Goal: Information Seeking & Learning: Understand process/instructions

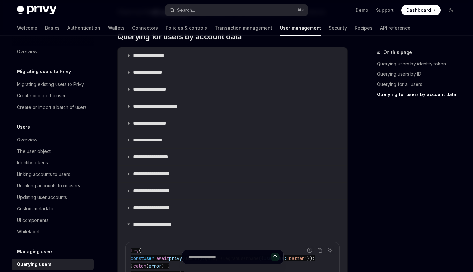
type textarea "*"
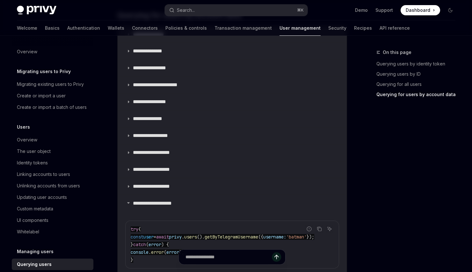
scroll to position [608, 0]
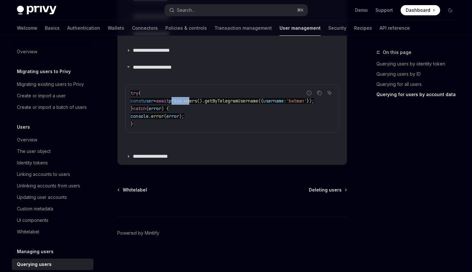
drag, startPoint x: 187, startPoint y: 98, endPoint x: 211, endPoint y: 99, distance: 23.6
click at [209, 99] on span "const user = await privy . users (). getByTelegramUsername ({ username: 'batman…" at bounding box center [223, 101] width 184 height 6
click at [197, 99] on span "users" at bounding box center [190, 101] width 13 height 6
drag, startPoint x: 187, startPoint y: 99, endPoint x: 318, endPoint y: 99, distance: 131.7
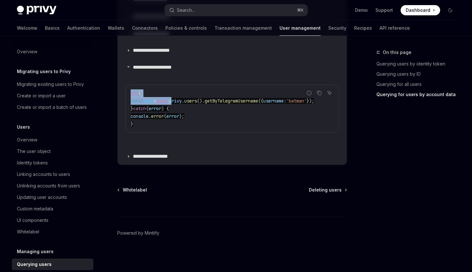
click at [319, 99] on div "Report incorrect code Copy Ask AI try { const user = await privy . users (). ge…" at bounding box center [232, 108] width 214 height 48
click at [258, 100] on span "({" at bounding box center [260, 101] width 5 height 6
drag, startPoint x: 201, startPoint y: 99, endPoint x: 325, endPoint y: 98, distance: 124.0
click at [325, 98] on div "Report incorrect code Copy Ask AI try { const user = await privy . users (). ge…" at bounding box center [232, 108] width 214 height 48
click at [325, 99] on div "Ask AI" at bounding box center [329, 102] width 15 height 6
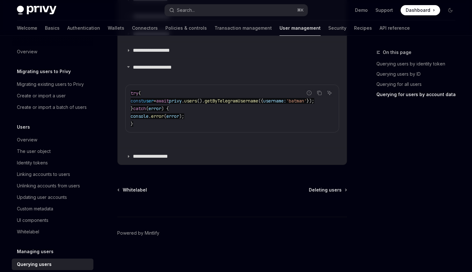
drag, startPoint x: 261, startPoint y: 134, endPoint x: 224, endPoint y: 133, distance: 38.0
click at [224, 133] on children "Report incorrect code Copy Ask AI try { const user = await privy . users (). ge…" at bounding box center [232, 110] width 214 height 64
drag, startPoint x: 223, startPoint y: 133, endPoint x: 207, endPoint y: 133, distance: 16.6
click at [207, 133] on children "Report incorrect code Copy Ask AI try { const user = await privy . users (). ge…" at bounding box center [232, 110] width 214 height 64
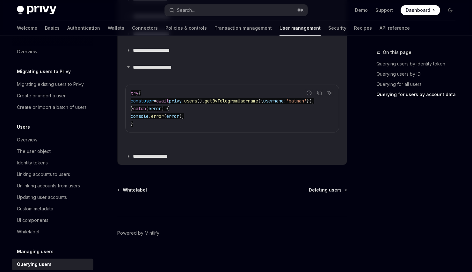
click at [196, 115] on code "try { const user = await privy . users (). getByTelegramUsername ({ username: '…" at bounding box center [232, 108] width 203 height 38
click at [212, 118] on code "try { const user = await privy . users (). getByTelegramUsername ({ username: '…" at bounding box center [232, 108] width 203 height 38
click at [330, 99] on div "Ask AI" at bounding box center [329, 102] width 15 height 6
click at [258, 99] on span "getByTelegramUsername" at bounding box center [232, 101] width 54 height 6
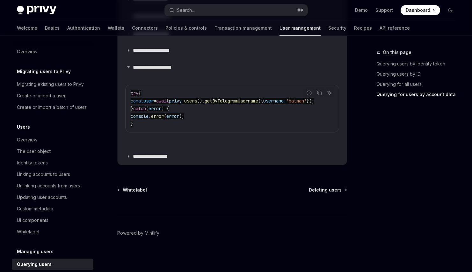
click at [230, 115] on code "try { const user = await privy . users (). getByTelegramUsername ({ username: '…" at bounding box center [232, 108] width 203 height 38
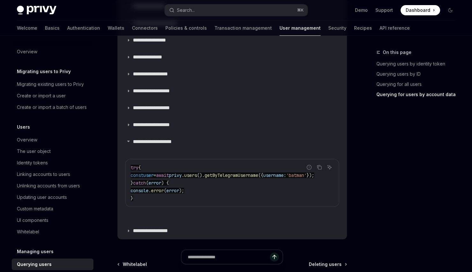
scroll to position [493, 0]
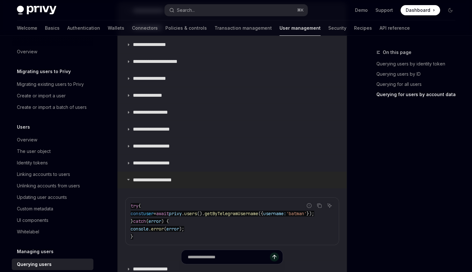
click at [160, 176] on summary "**********" at bounding box center [232, 180] width 229 height 17
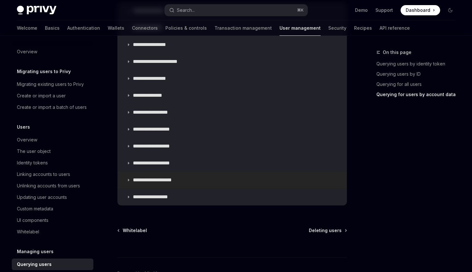
click at [160, 176] on summary "**********" at bounding box center [232, 180] width 229 height 17
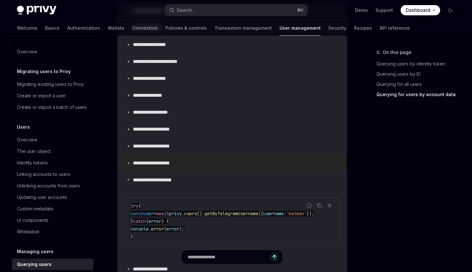
click at [159, 160] on p "**********" at bounding box center [158, 163] width 50 height 6
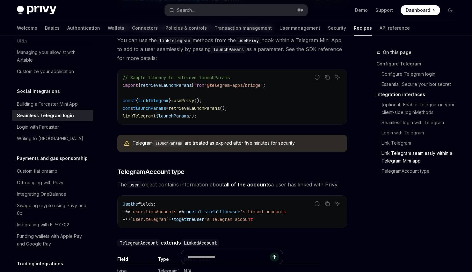
scroll to position [976, 0]
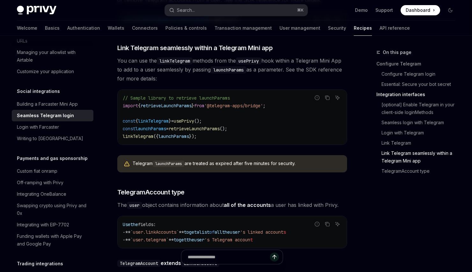
drag, startPoint x: 118, startPoint y: 54, endPoint x: 165, endPoint y: 71, distance: 49.6
click at [165, 71] on span "You can use the linkTelegram methods from the usePrivy hook within a Telegram M…" at bounding box center [232, 69] width 230 height 27
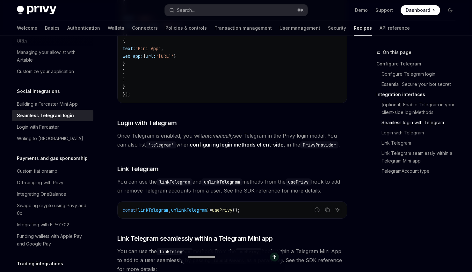
scroll to position [785, 0]
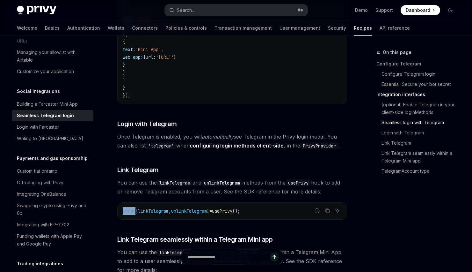
drag, startPoint x: 137, startPoint y: 202, endPoint x: 270, endPoint y: 196, distance: 133.1
click at [269, 202] on div "const { linkTelegram , unlinkTelegram } = usePrivy ();" at bounding box center [232, 210] width 229 height 17
click at [270, 202] on div "const { linkTelegram , unlinkTelegram } = usePrivy ();" at bounding box center [232, 210] width 229 height 17
click at [197, 208] on span "unlinkTelegram" at bounding box center [189, 211] width 36 height 6
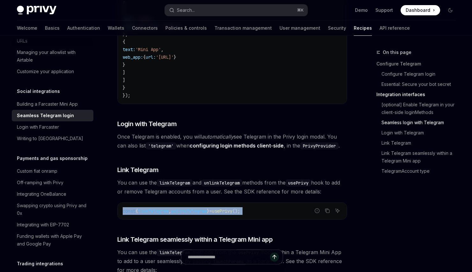
click at [197, 208] on span "unlinkTelegram" at bounding box center [189, 211] width 36 height 6
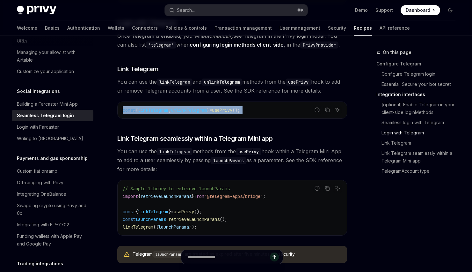
scroll to position [886, 0]
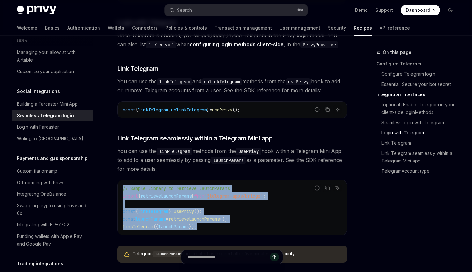
drag, startPoint x: 208, startPoint y: 222, endPoint x: 121, endPoint y: 181, distance: 95.4
click at [121, 181] on div "// Sample library to retrieve launchParams import { retrieveLaunchParams } from…" at bounding box center [232, 207] width 229 height 55
click at [156, 185] on span "// Sample library to retrieve launchParams" at bounding box center [176, 188] width 107 height 6
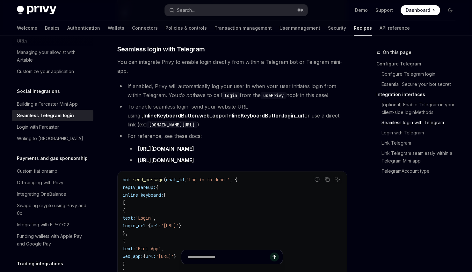
scroll to position [548, 0]
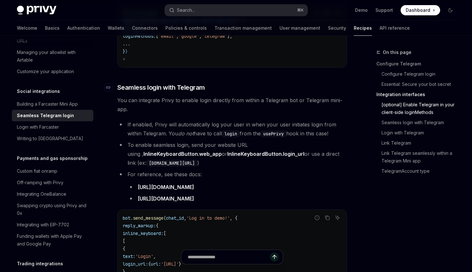
click at [128, 83] on span "Seamless login with Telegram" at bounding box center [161, 87] width 88 height 9
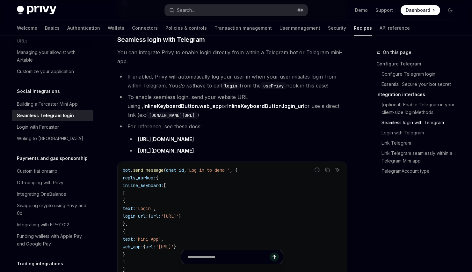
scroll to position [613, 0]
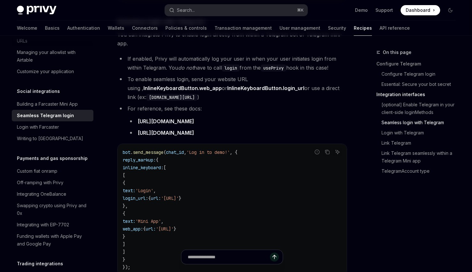
drag, startPoint x: 143, startPoint y: 258, endPoint x: 113, endPoint y: 142, distance: 120.7
click at [112, 143] on div "Social integrations Seamless Telegram login OpenAI Open in ChatGPT OpenAI Open …" at bounding box center [172, 128] width 352 height 1387
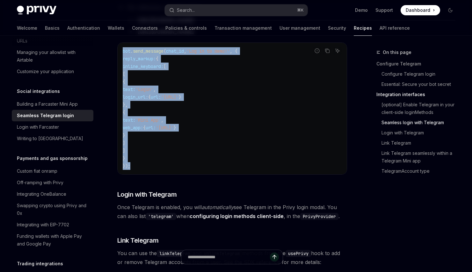
drag, startPoint x: 122, startPoint y: 144, endPoint x: 152, endPoint y: 161, distance: 34.3
click at [152, 161] on code "bot . send_message ( chat_id , 'Log in to demo!' , { reply_markup: { inline_key…" at bounding box center [232, 108] width 219 height 122
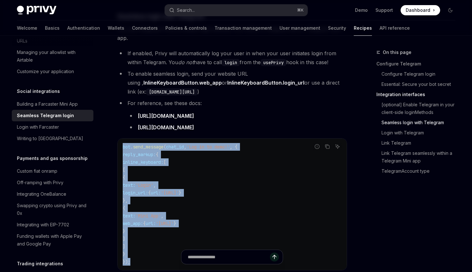
scroll to position [639, 0]
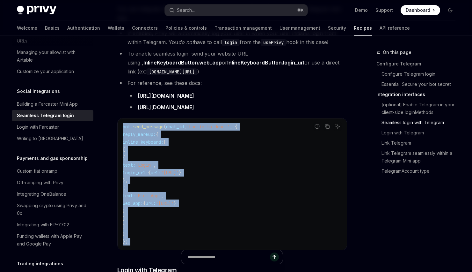
drag, startPoint x: 241, startPoint y: 196, endPoint x: 240, endPoint y: 186, distance: 9.9
click at [176, 145] on code "bot . send_message ( chat_id , 'Log in to demo!' , { reply_markup: { inline_key…" at bounding box center [232, 184] width 219 height 122
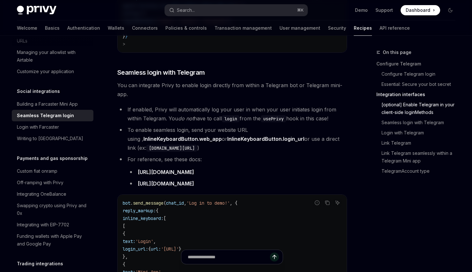
scroll to position [562, 0]
click at [169, 111] on li "If enabled, Privy will automatically log your user in when your user initiates …" at bounding box center [232, 114] width 230 height 18
click at [171, 107] on li "If enabled, Privy will automatically log your user in when your user initiates …" at bounding box center [232, 114] width 230 height 18
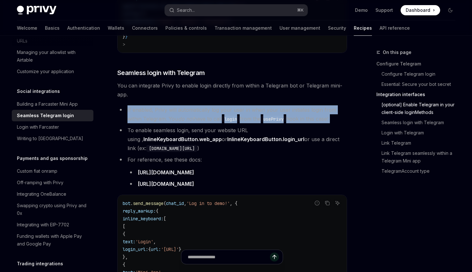
click at [171, 107] on li "If enabled, Privy will automatically log your user in when your user initiates …" at bounding box center [232, 114] width 230 height 18
click at [182, 106] on li "If enabled, Privy will automatically log your user in when your user initiates …" at bounding box center [232, 114] width 230 height 18
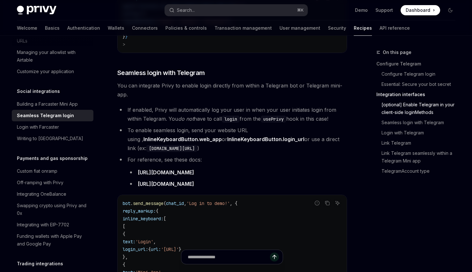
click at [235, 115] on code "login" at bounding box center [231, 118] width 18 height 7
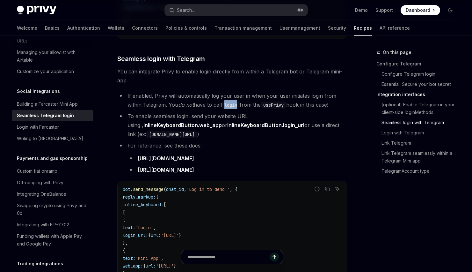
scroll to position [538, 0]
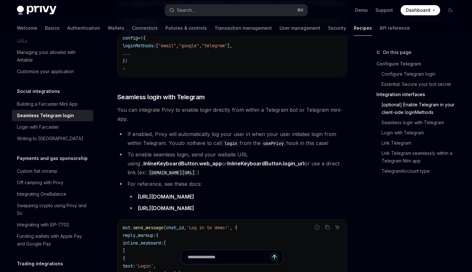
click at [228, 129] on li "If enabled, Privy will automatically log your user in when your user initiates …" at bounding box center [232, 138] width 230 height 18
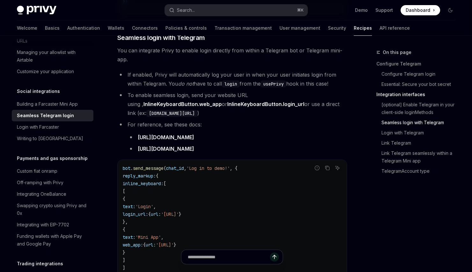
scroll to position [576, 0]
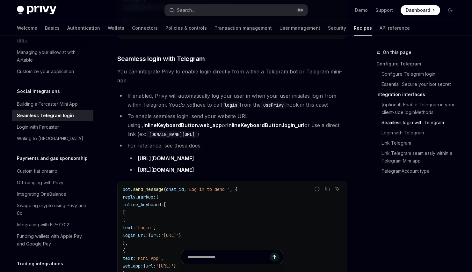
click at [216, 112] on li "To enable seamless login, send your website URL using , InlineKeyboardButton.we…" at bounding box center [232, 125] width 230 height 27
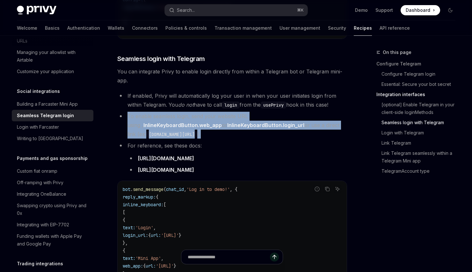
click at [216, 112] on li "To enable seamless login, send your website URL using , InlineKeyboardButton.we…" at bounding box center [232, 125] width 230 height 27
drag, startPoint x: 207, startPoint y: 127, endPoint x: 126, endPoint y: 110, distance: 83.0
click at [126, 112] on li "To enable seamless login, send your website URL using , InlineKeyboardButton.we…" at bounding box center [232, 125] width 230 height 27
click at [130, 112] on li "To enable seamless login, send your website URL using , InlineKeyboardButton.we…" at bounding box center [232, 125] width 230 height 27
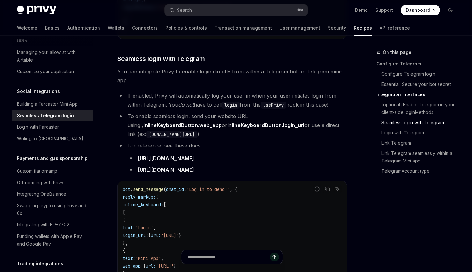
drag, startPoint x: 129, startPoint y: 109, endPoint x: 202, endPoint y: 122, distance: 74.9
click at [202, 122] on li "To enable seamless login, send your website URL using , InlineKeyboardButton.we…" at bounding box center [232, 125] width 230 height 27
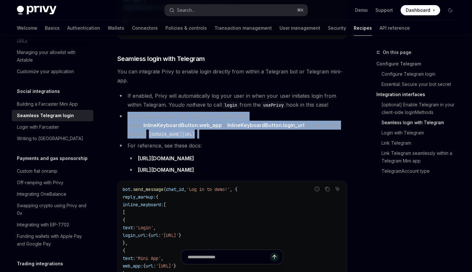
drag, startPoint x: 204, startPoint y: 125, endPoint x: 128, endPoint y: 110, distance: 77.1
click at [128, 112] on li "To enable seamless login, send your website URL using , InlineKeyboardButton.we…" at bounding box center [232, 125] width 230 height 27
click at [206, 125] on li "To enable seamless login, send your website URL using , InlineKeyboardButton.we…" at bounding box center [232, 125] width 230 height 27
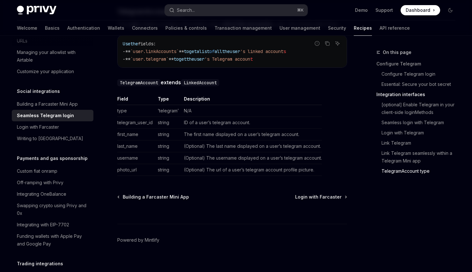
scroll to position [1039, 0]
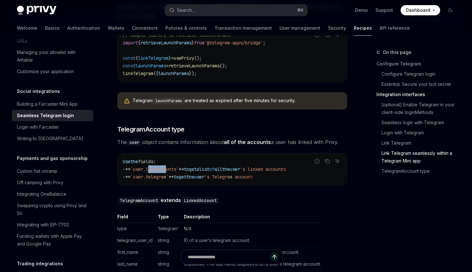
drag, startPoint x: 152, startPoint y: 162, endPoint x: 172, endPoint y: 163, distance: 19.1
click at [172, 166] on span "`user.linkAccounts`" at bounding box center [154, 169] width 48 height 6
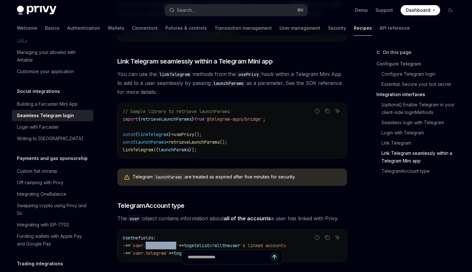
scroll to position [963, 0]
click at [191, 139] on span "retrieveLaunchParams" at bounding box center [194, 142] width 51 height 6
click at [196, 139] on span "retrieveLaunchParams" at bounding box center [194, 142] width 51 height 6
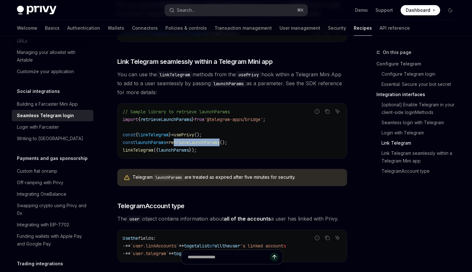
drag, startPoint x: 181, startPoint y: 136, endPoint x: 229, endPoint y: 135, distance: 48.2
click at [220, 139] on span "retrieveLaunchParams" at bounding box center [194, 142] width 51 height 6
click at [136, 147] on span "linkTelegram" at bounding box center [138, 150] width 31 height 6
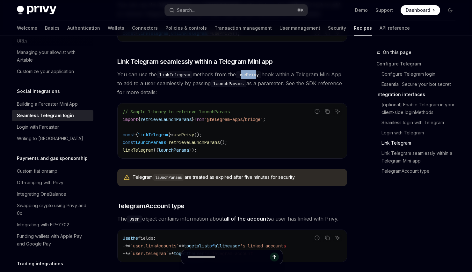
drag, startPoint x: 245, startPoint y: 65, endPoint x: 262, endPoint y: 65, distance: 17.2
click at [261, 71] on code "usePrivy" at bounding box center [249, 74] width 26 height 7
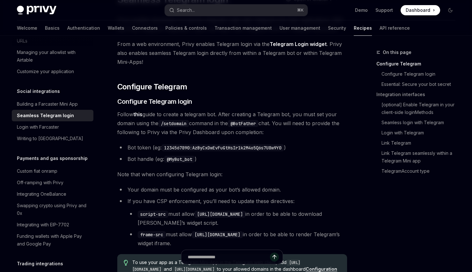
scroll to position [59, 0]
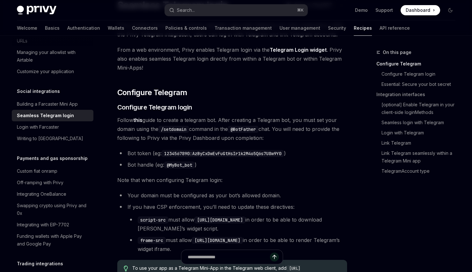
click at [195, 125] on span "Follow this guide to create a telegram bot. After creating a Telegram bot, you …" at bounding box center [232, 128] width 230 height 27
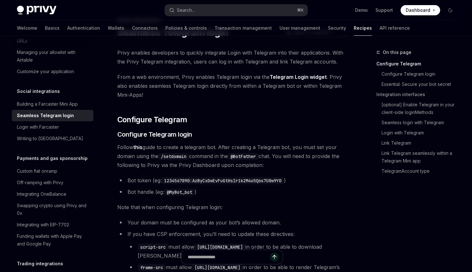
scroll to position [0, 0]
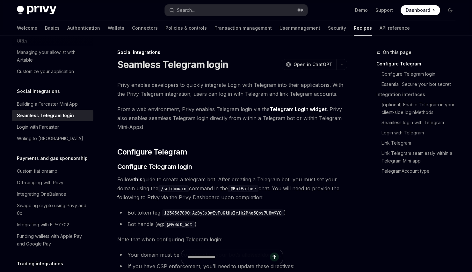
click at [240, 179] on span "Follow this guide to create a telegram bot. After creating a Telegram bot, you …" at bounding box center [232, 188] width 230 height 27
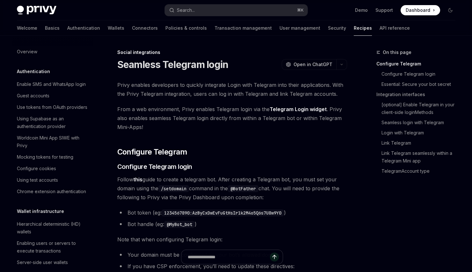
click at [230, 86] on span "Privy enables developers to quickly integrate Login with Telegram into their ap…" at bounding box center [232, 89] width 230 height 18
click at [226, 90] on span "Privy enables developers to quickly integrate Login with Telegram into their ap…" at bounding box center [232, 89] width 230 height 18
click at [423, 108] on link "[optional] Enable Telegram in your client-side loginMethods" at bounding box center [419, 108] width 84 height 18
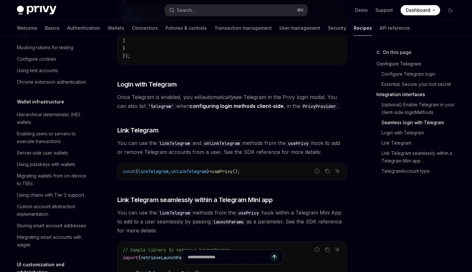
scroll to position [970, 0]
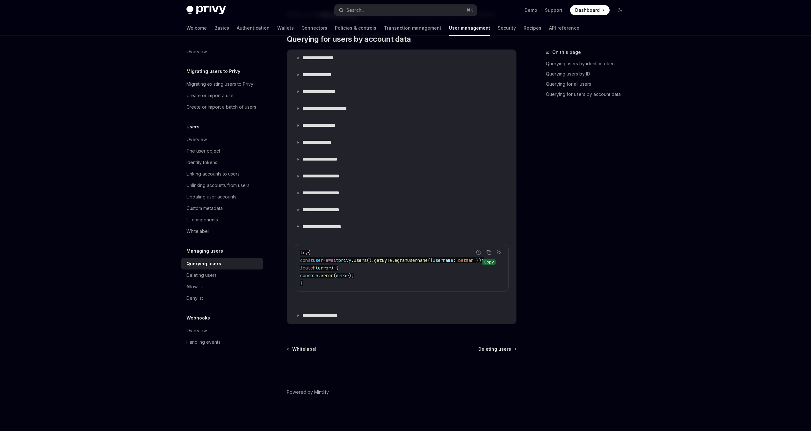
click at [491, 250] on icon "Copy the contents from the code block" at bounding box center [489, 252] width 5 height 5
click at [321, 208] on p "**********" at bounding box center [328, 210] width 50 height 6
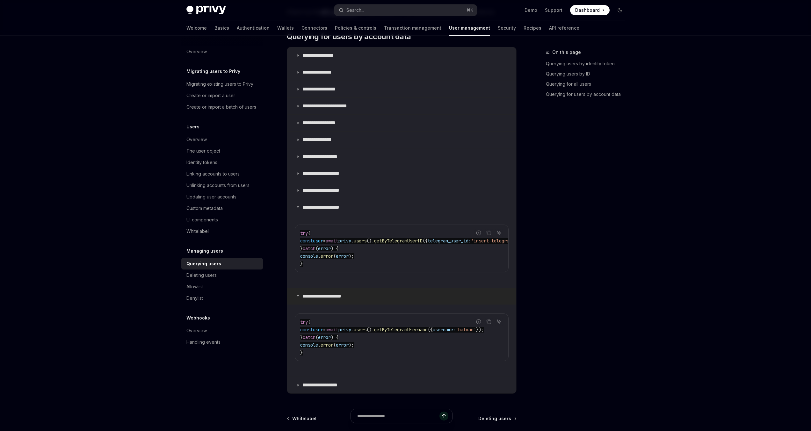
click at [319, 299] on p "**********" at bounding box center [331, 296] width 56 height 6
